Goal: Information Seeking & Learning: Check status

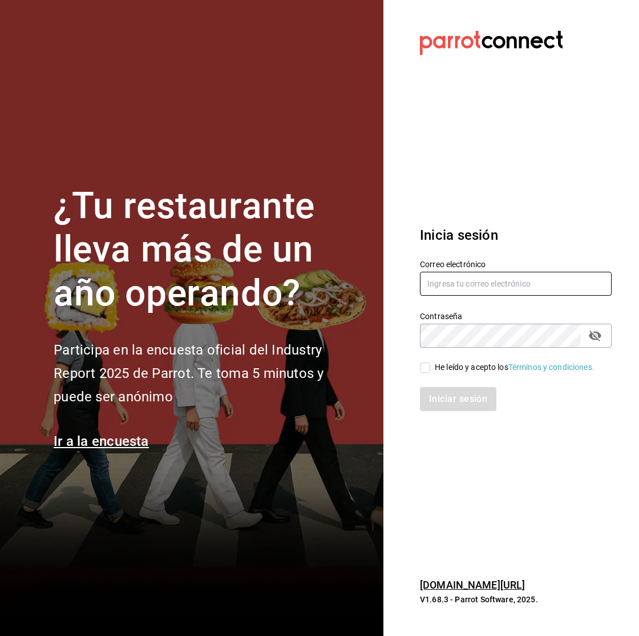
click at [464, 279] on input "text" at bounding box center [516, 284] width 192 height 24
type input "killerpizzamexico@gmail.com"
drag, startPoint x: 435, startPoint y: 381, endPoint x: 432, endPoint y: 375, distance: 7.2
click at [434, 380] on div "Iniciar sesión" at bounding box center [510, 392] width 206 height 38
click at [431, 372] on span "He leído y acepto los Términos y condiciones." at bounding box center [513, 367] width 164 height 12
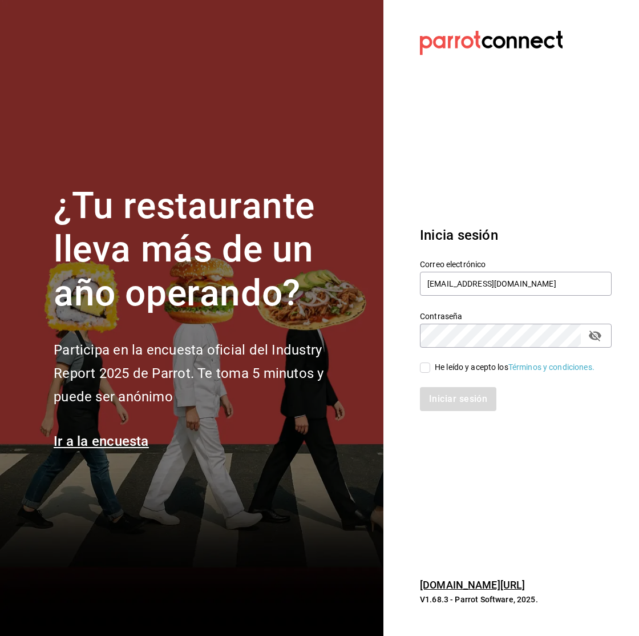
click at [431, 372] on input "He leído y acepto los Términos y condiciones." at bounding box center [425, 368] width 10 height 10
checkbox input "true"
click at [442, 388] on button "Iniciar sesión" at bounding box center [459, 399] width 78 height 24
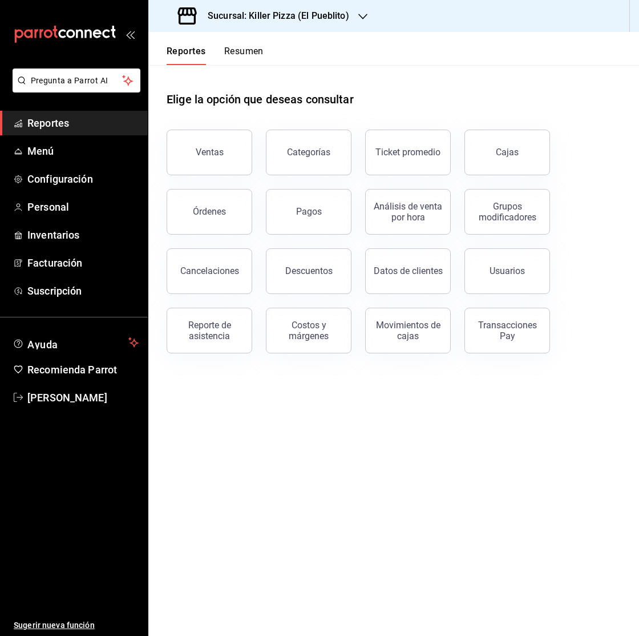
click at [501, 149] on div "Cajas" at bounding box center [507, 152] width 23 height 11
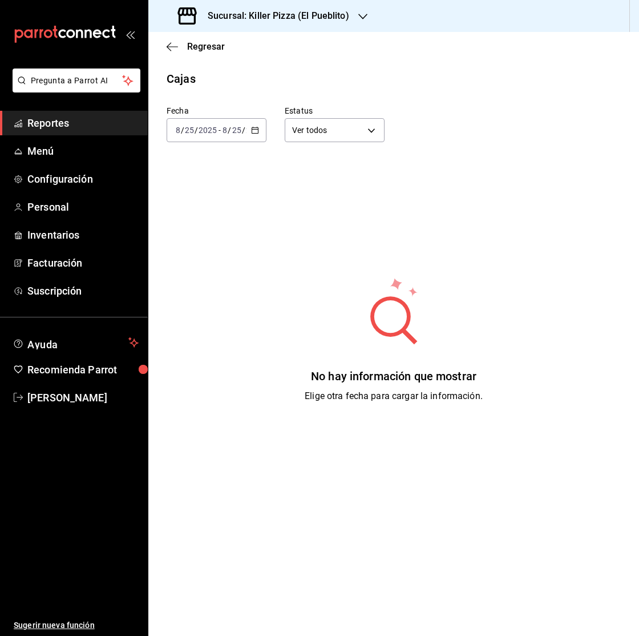
click at [228, 134] on span "/" at bounding box center [229, 130] width 3 height 9
click at [246, 295] on span "Rango de fechas" at bounding box center [216, 293] width 81 height 12
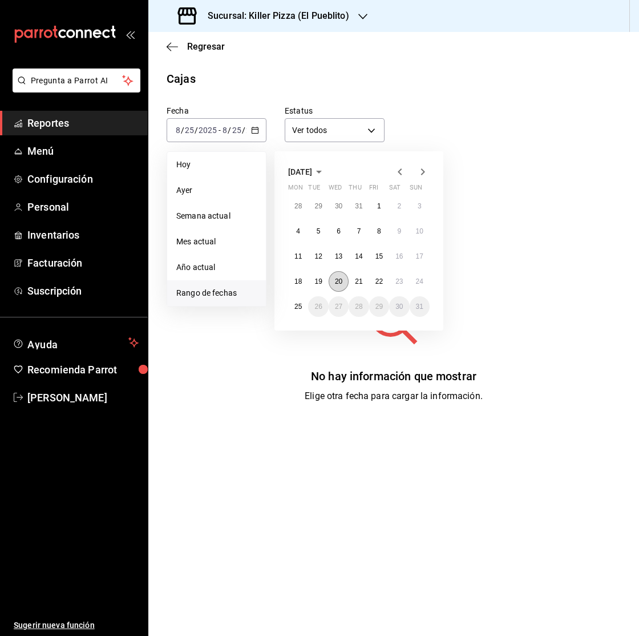
click at [337, 280] on abbr "20" at bounding box center [338, 281] width 7 height 8
click at [416, 280] on abbr "24" at bounding box center [419, 281] width 7 height 8
click at [339, 286] on button "20" at bounding box center [339, 281] width 20 height 21
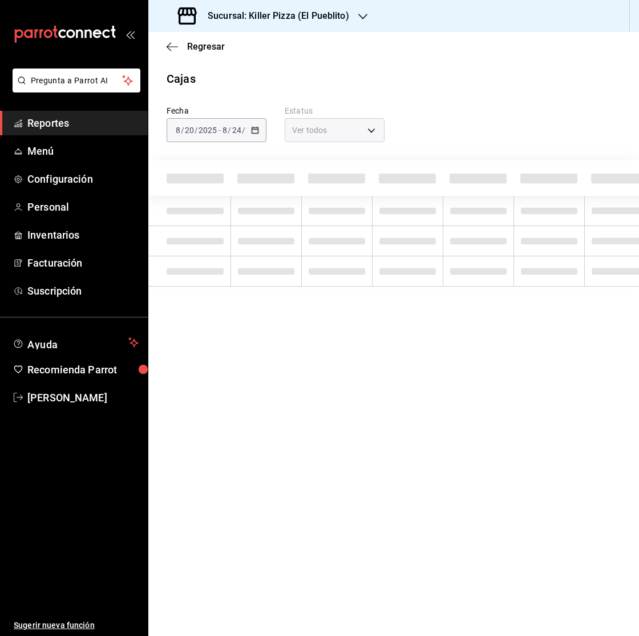
click at [289, 17] on h3 "Sucursal: Killer Pizza (El Pueblito)" at bounding box center [274, 16] width 151 height 14
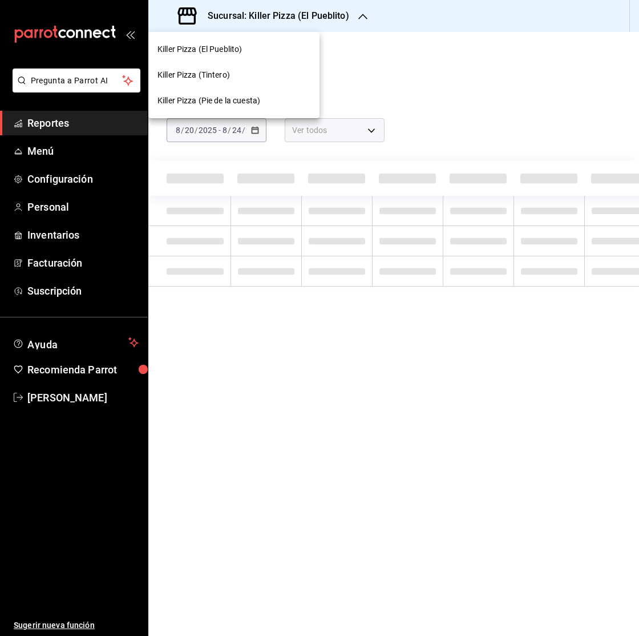
click at [263, 78] on div "Killer Pizza (Tintero)" at bounding box center [234, 75] width 153 height 12
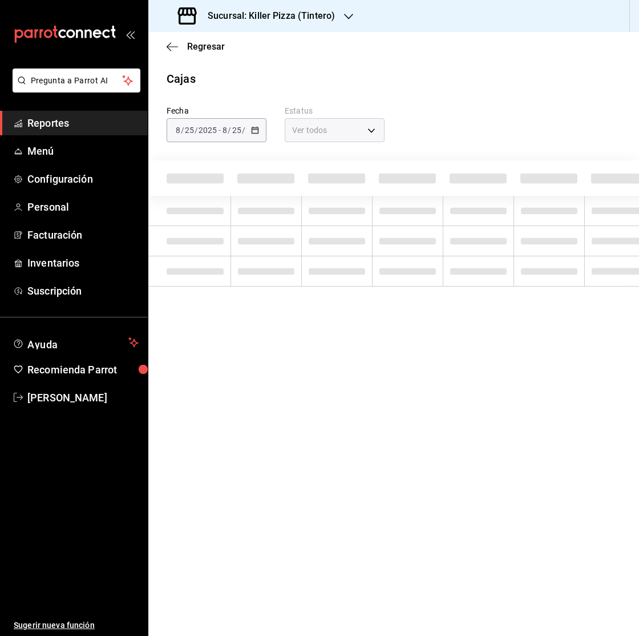
click at [308, 11] on h3 "Sucursal: Killer Pizza (Tintero)" at bounding box center [267, 16] width 136 height 14
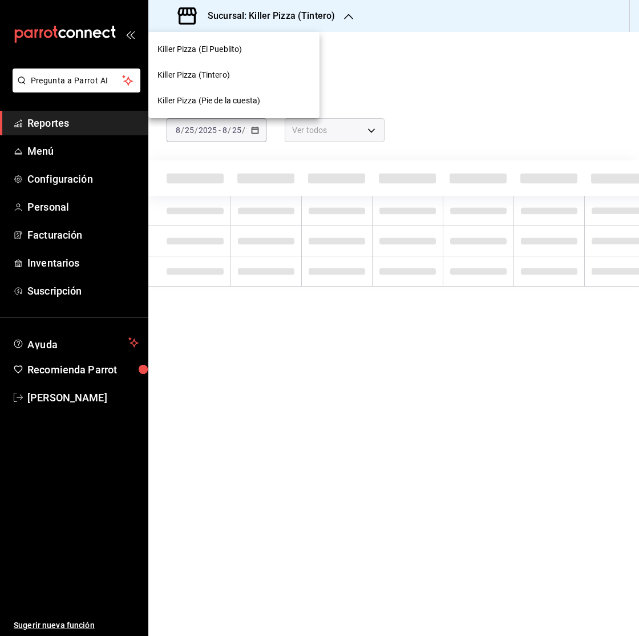
click at [469, 56] on div at bounding box center [319, 318] width 639 height 636
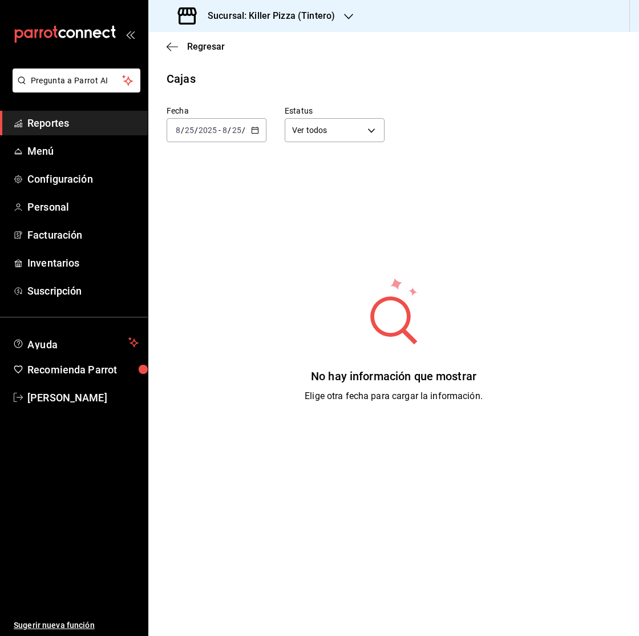
click at [256, 123] on div "[DATE] [DATE] - [DATE] [DATE]" at bounding box center [217, 130] width 100 height 24
click at [244, 299] on span "Rango de fechas" at bounding box center [216, 293] width 81 height 12
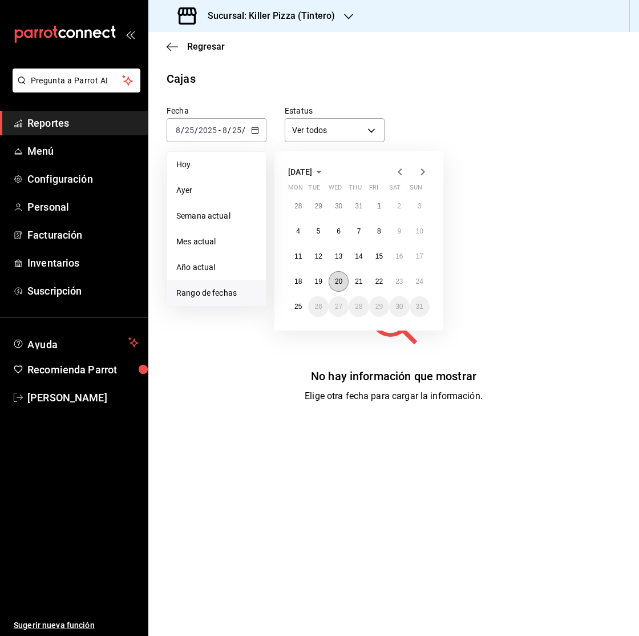
click at [336, 289] on button "20" at bounding box center [339, 281] width 20 height 21
click at [423, 279] on button "24" at bounding box center [420, 281] width 20 height 21
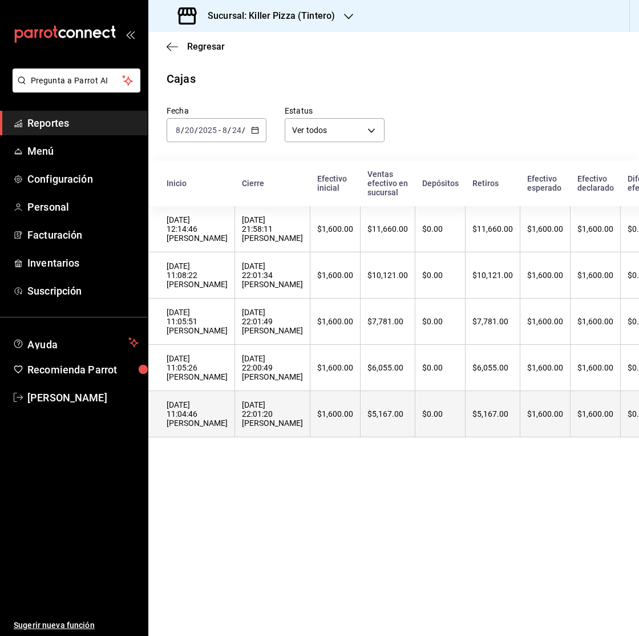
click at [416, 418] on th "$0.00" at bounding box center [441, 414] width 50 height 46
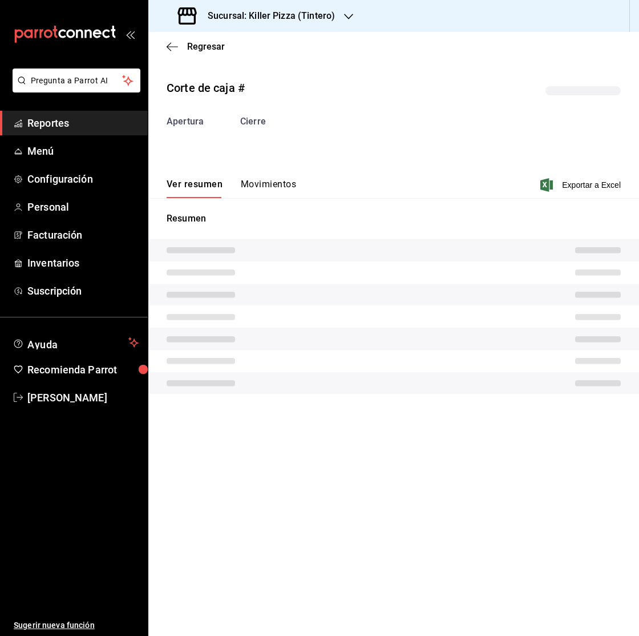
click at [251, 178] on div "Ver resumen Movimientos Exportar a Excel" at bounding box center [393, 181] width 491 height 33
click at [249, 182] on button "Movimientos" at bounding box center [268, 188] width 55 height 19
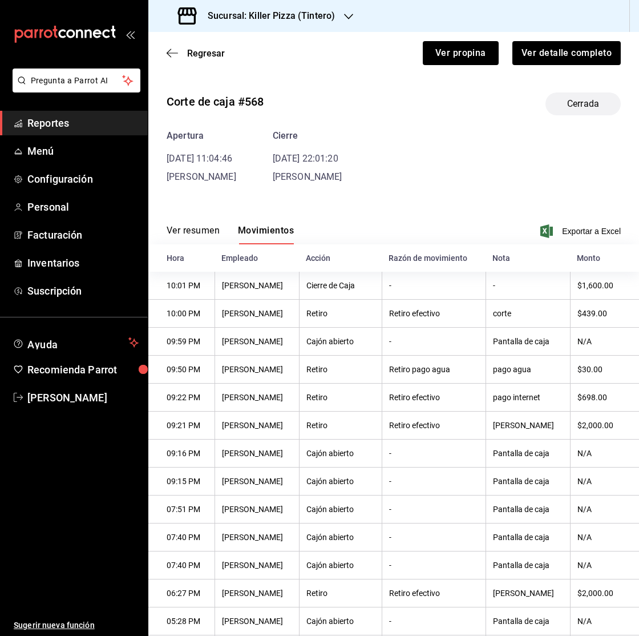
click at [194, 234] on button "Ver resumen" at bounding box center [193, 234] width 53 height 19
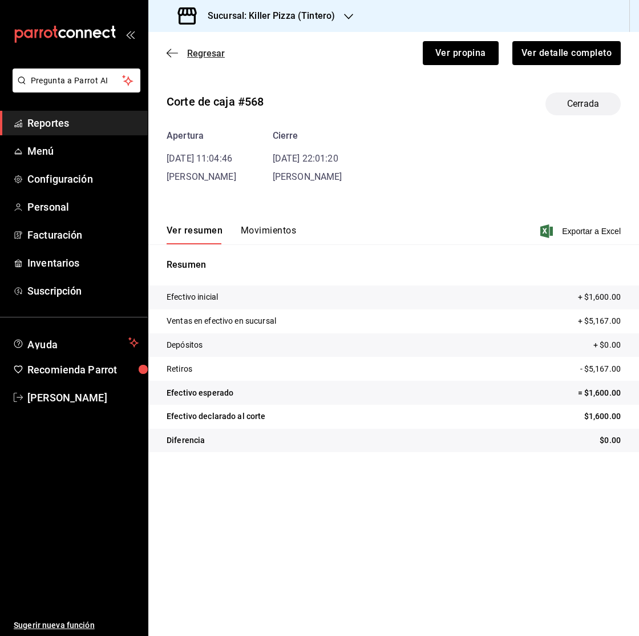
click at [187, 53] on span "Regresar" at bounding box center [196, 53] width 58 height 11
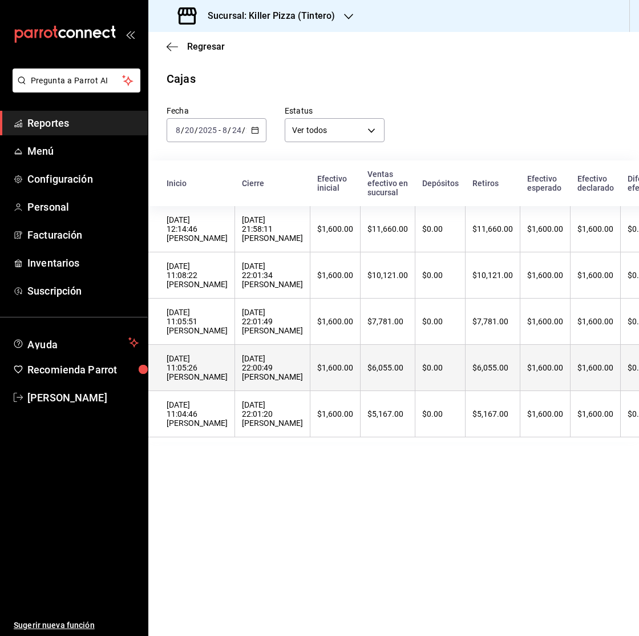
click at [270, 381] on div "[DATE] 22:00:49 [PERSON_NAME]" at bounding box center [272, 367] width 61 height 27
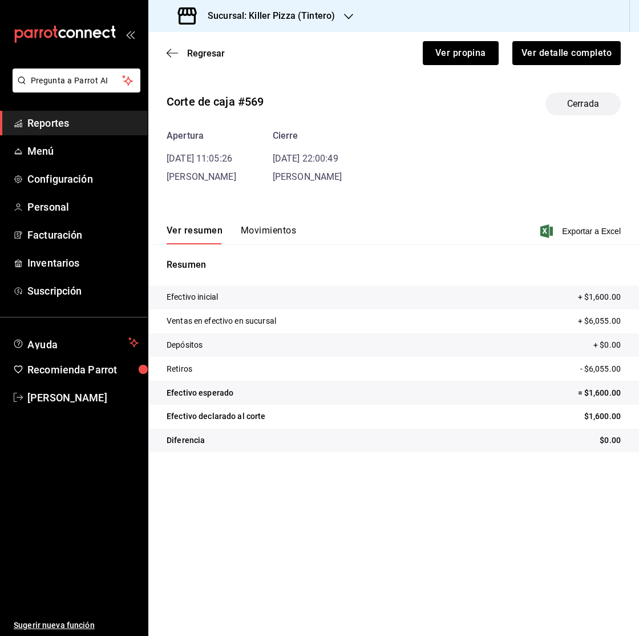
click at [267, 191] on div "Corte de caja #569 Cerrada Apertura [DATE] 11:05:26 [PERSON_NAME] [DATE] 22:00:…" at bounding box center [393, 274] width 491 height 383
drag, startPoint x: 262, startPoint y: 249, endPoint x: 265, endPoint y: 241, distance: 8.7
click at [262, 249] on div "Resumen Efectivo inicial + $1,600.00 Ventas en efectivo en sucursal + $6,055.00…" at bounding box center [393, 355] width 491 height 222
click at [265, 241] on button "Movimientos" at bounding box center [268, 234] width 55 height 19
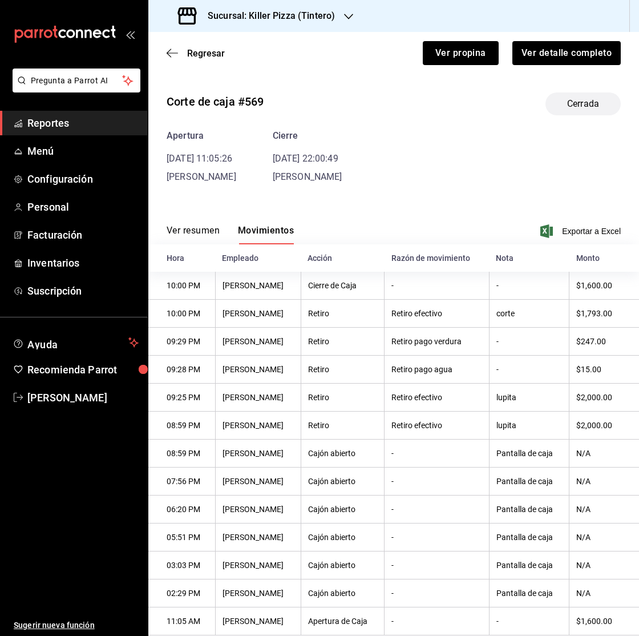
click at [218, 232] on button "Ver resumen" at bounding box center [193, 234] width 53 height 19
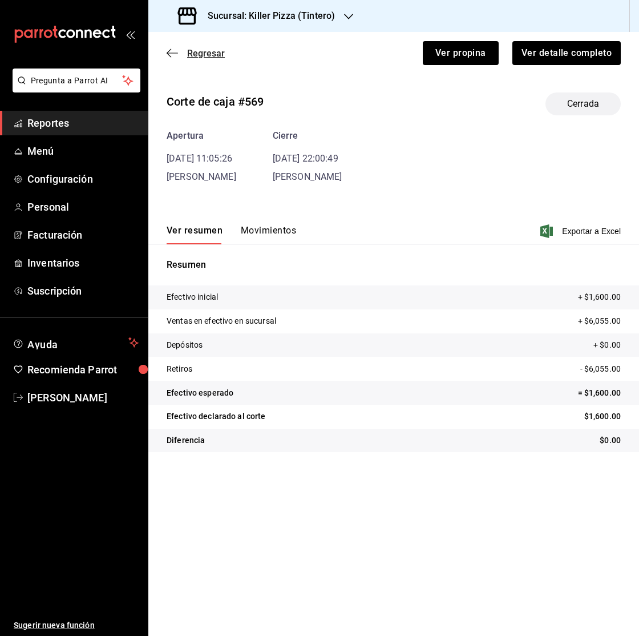
click at [181, 54] on span "Regresar" at bounding box center [196, 53] width 58 height 11
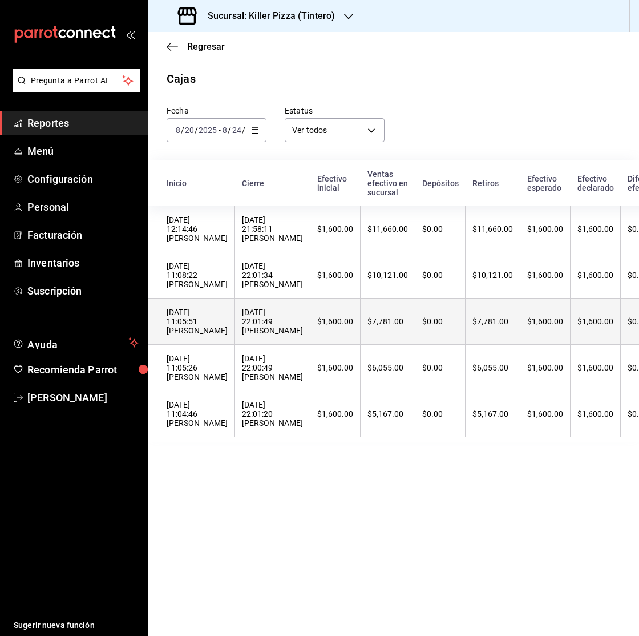
click at [432, 332] on th "$0.00" at bounding box center [441, 322] width 50 height 46
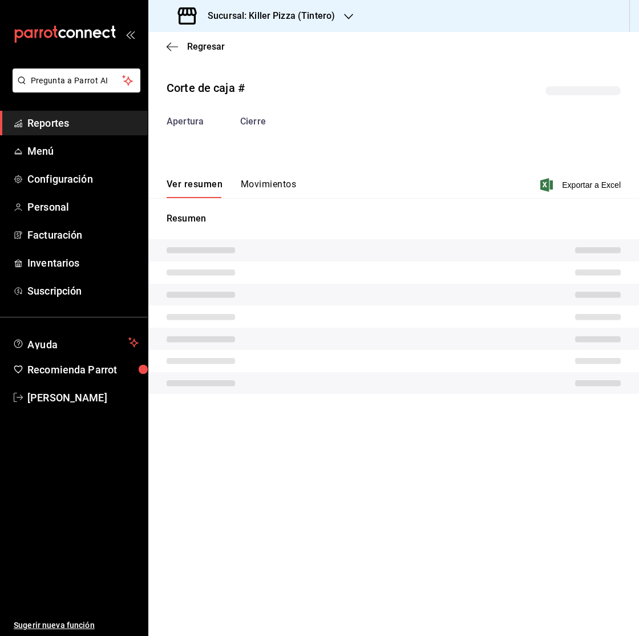
click at [241, 180] on button "Movimientos" at bounding box center [268, 188] width 55 height 19
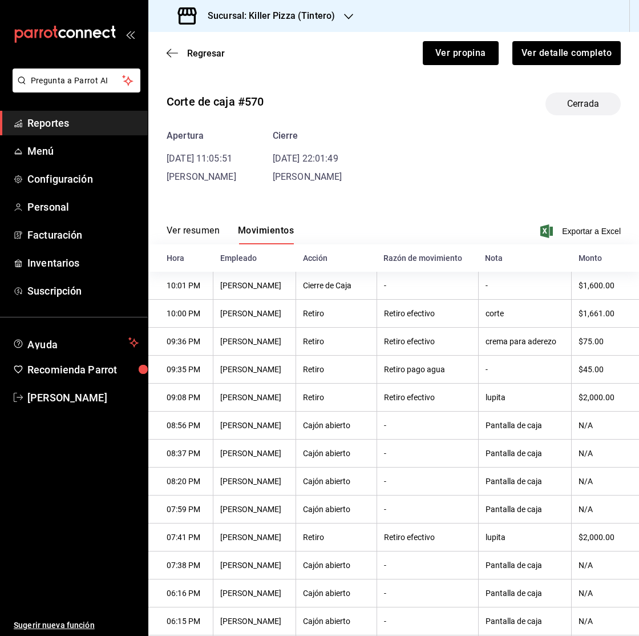
click at [207, 234] on button "Ver resumen" at bounding box center [193, 234] width 53 height 19
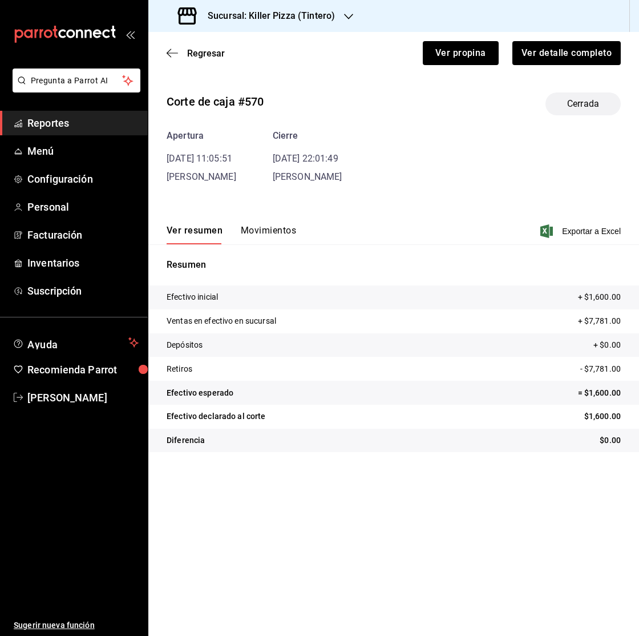
click at [258, 236] on button "Movimientos" at bounding box center [268, 234] width 55 height 19
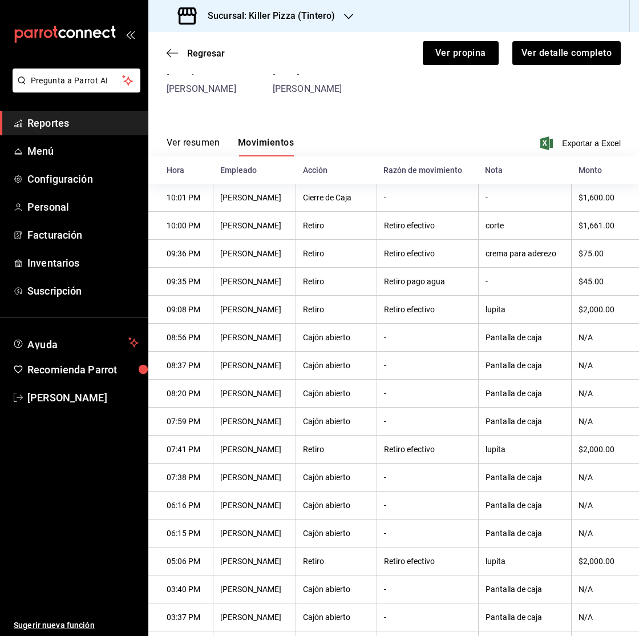
scroll to position [87, 0]
click at [196, 136] on div "Ver resumen Movimientos Exportar a Excel" at bounding box center [393, 140] width 491 height 33
click at [192, 139] on button "Ver resumen" at bounding box center [193, 147] width 53 height 19
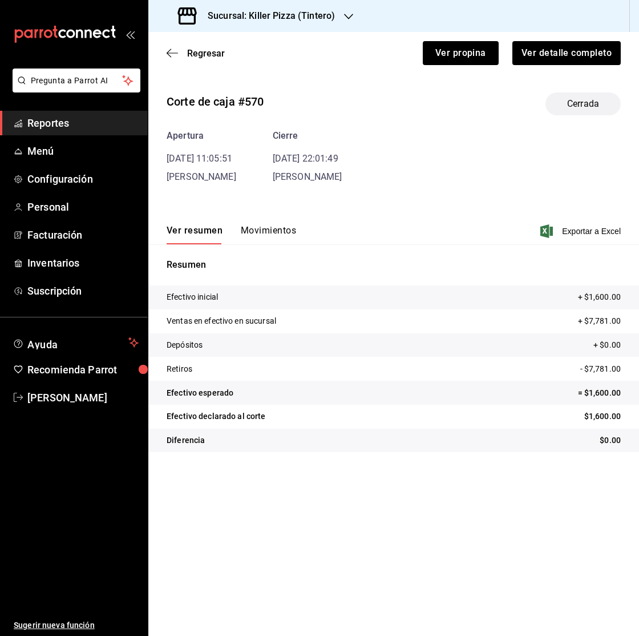
click at [195, 66] on div "Regresar Ver propina Ver detalle completo" at bounding box center [393, 53] width 491 height 42
click at [198, 65] on div "Regresar Ver propina Ver detalle completo" at bounding box center [393, 53] width 491 height 42
click at [194, 53] on span "Regresar" at bounding box center [206, 53] width 38 height 11
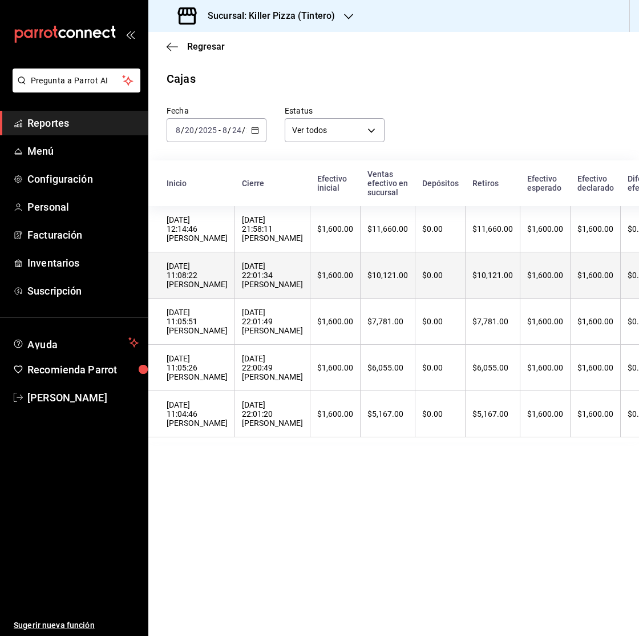
click at [425, 276] on div "$0.00" at bounding box center [441, 275] width 36 height 9
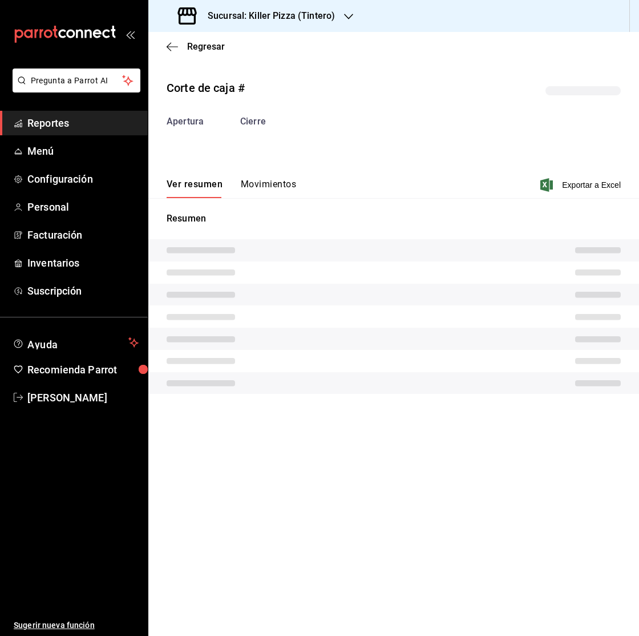
click at [280, 187] on div "Corte de caja # Apertura Cierre Ver resumen Movimientos Exportar a Excel Resumen" at bounding box center [393, 238] width 491 height 337
click at [281, 188] on button "Movimientos" at bounding box center [268, 188] width 55 height 19
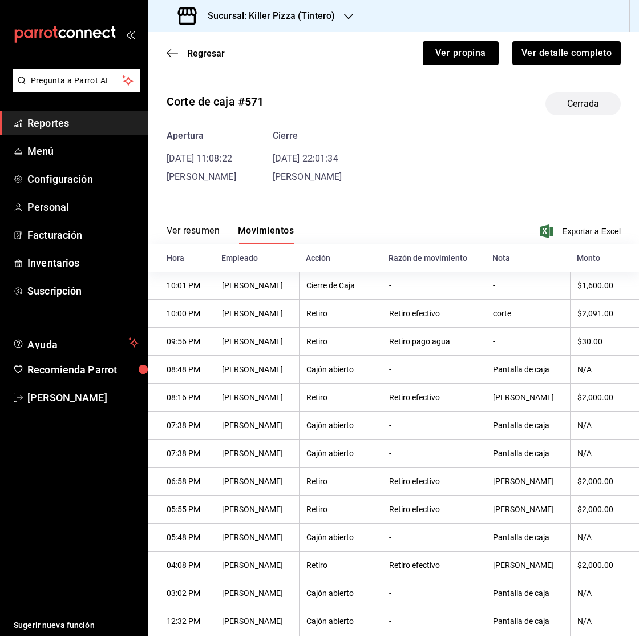
click at [176, 234] on button "Ver resumen" at bounding box center [193, 234] width 53 height 19
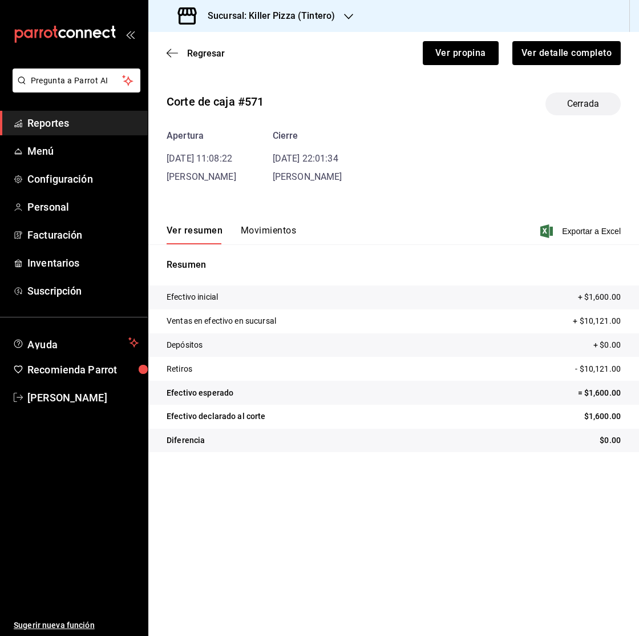
click at [264, 235] on button "Movimientos" at bounding box center [268, 234] width 55 height 19
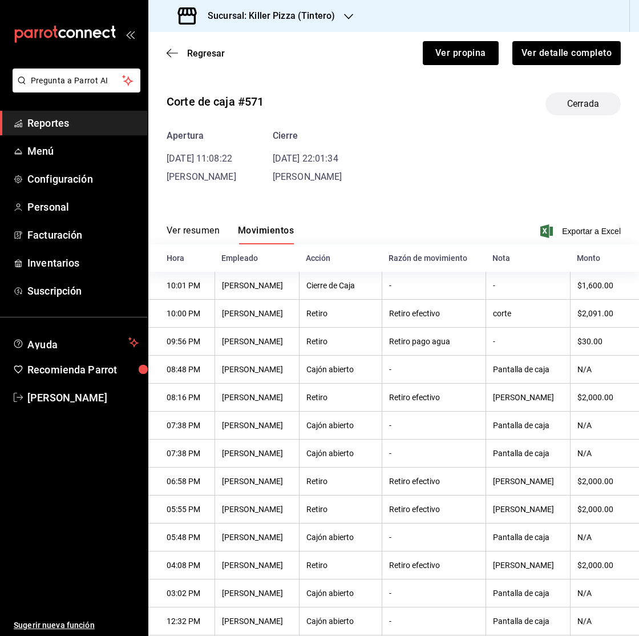
click at [195, 240] on button "Ver resumen" at bounding box center [193, 234] width 53 height 19
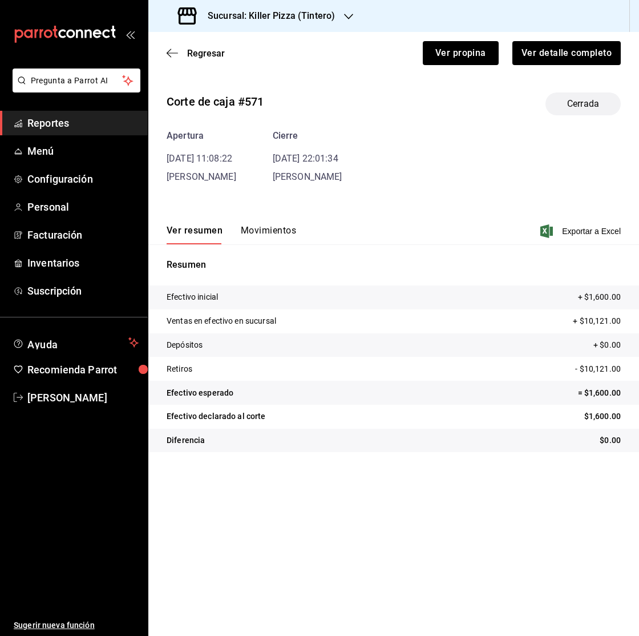
click at [187, 234] on button "Ver resumen" at bounding box center [195, 234] width 56 height 19
click at [263, 216] on div "Ver resumen Movimientos Exportar a Excel" at bounding box center [393, 227] width 491 height 33
click at [165, 48] on div "Regresar Ver propina Ver detalle completo" at bounding box center [393, 53] width 491 height 42
click at [166, 50] on div "Regresar Ver propina Ver detalle completo" at bounding box center [393, 53] width 491 height 42
click at [170, 51] on icon "button" at bounding box center [172, 53] width 11 height 10
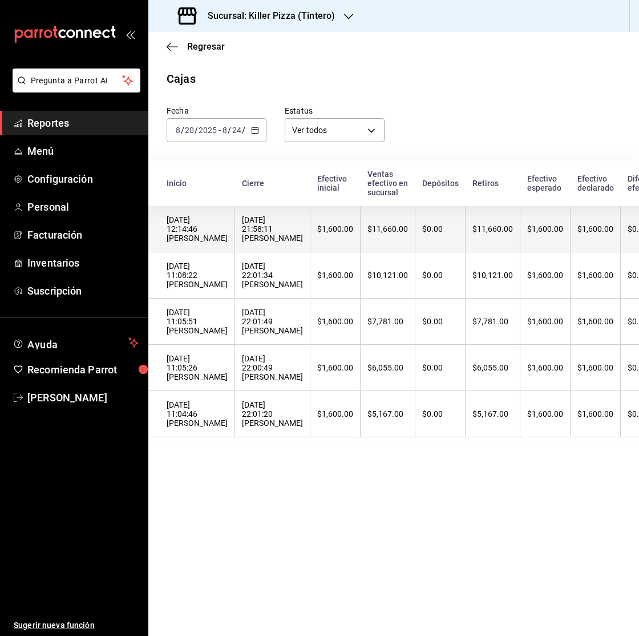
click at [235, 236] on th "[DATE] 21:58:11 [PERSON_NAME]" at bounding box center [272, 229] width 75 height 46
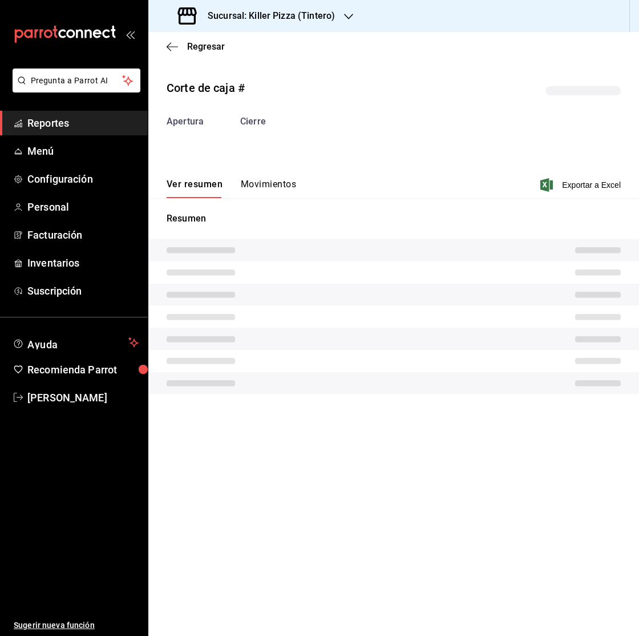
click at [250, 179] on button "Movimientos" at bounding box center [268, 188] width 55 height 19
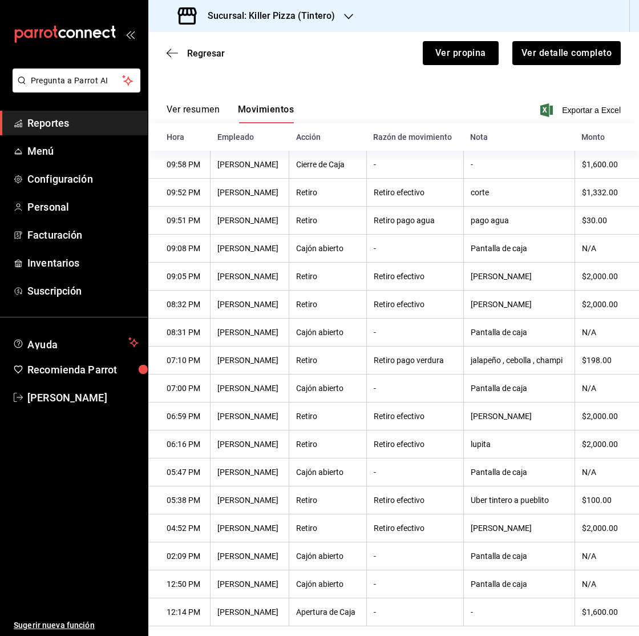
scroll to position [120, 0]
